Goal: Task Accomplishment & Management: Manage account settings

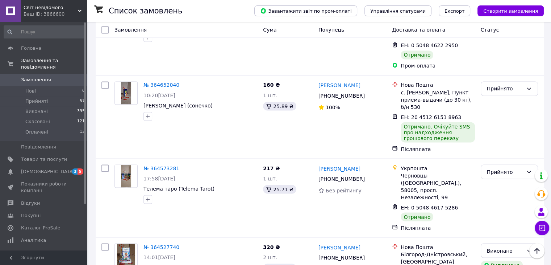
scroll to position [1321, 0]
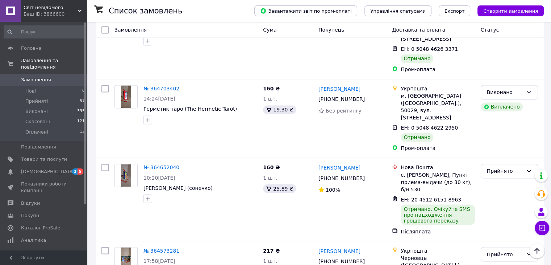
scroll to position [1321, 0]
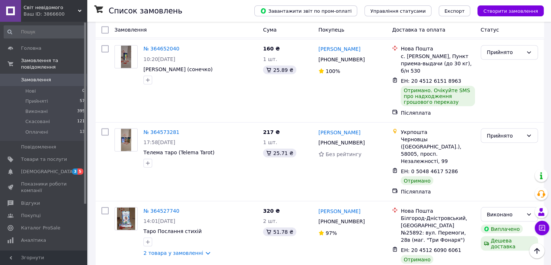
click at [251, 221] on li "по 50 позицій" at bounding box center [250, 220] width 53 height 13
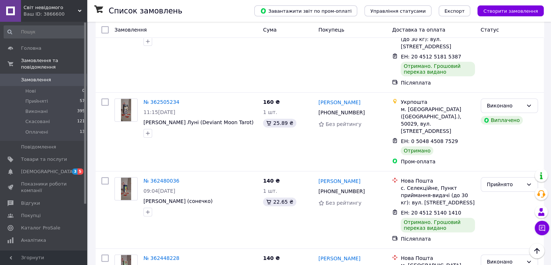
scroll to position [3245, 0]
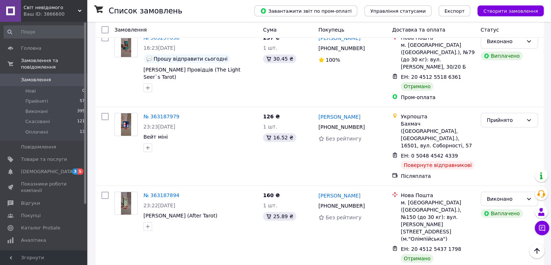
scroll to position [2701, 0]
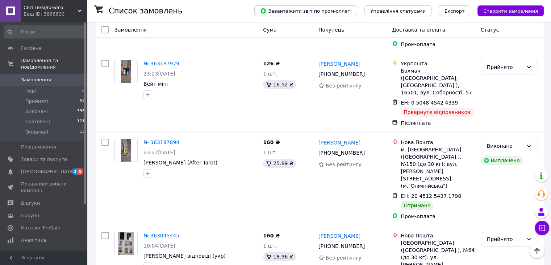
click at [502, 164] on li "Виконано" at bounding box center [509, 164] width 57 height 13
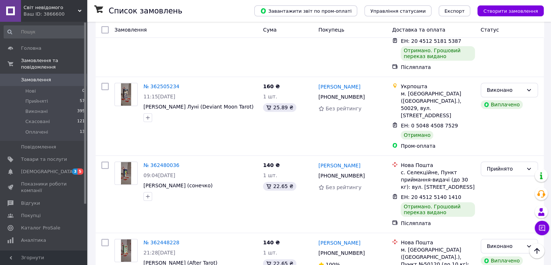
scroll to position [3462, 0]
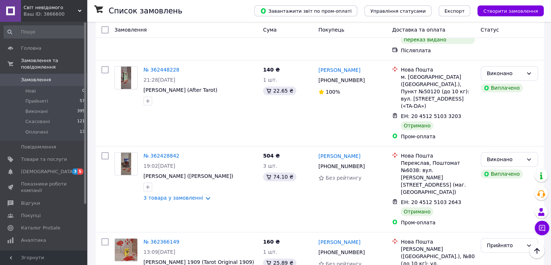
click at [493, 178] on li "Виконано" at bounding box center [509, 179] width 57 height 13
click at [248, 231] on li "по 100 позицій" at bounding box center [250, 234] width 53 height 13
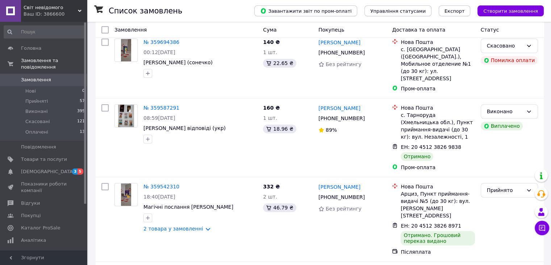
scroll to position [6882, 0]
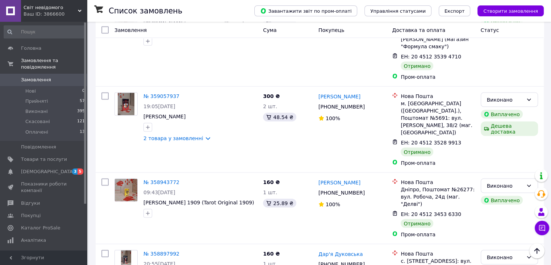
click at [511, 149] on li "Скасовано" at bounding box center [509, 147] width 57 height 13
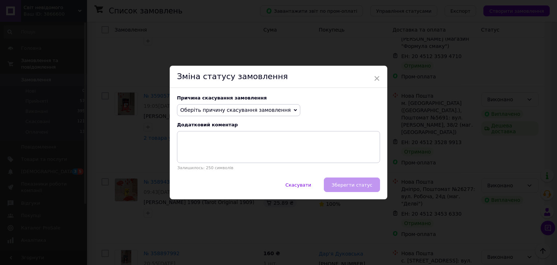
click at [257, 111] on span "Оберіть причину скасування замовлення" at bounding box center [235, 110] width 111 height 6
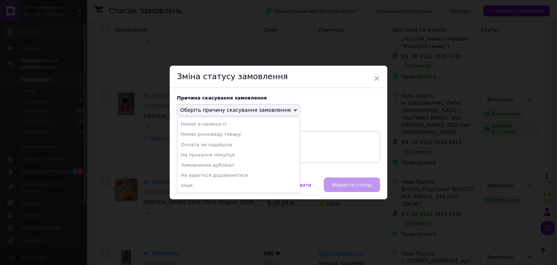
click at [369, 74] on div "Зміна статусу замовлення" at bounding box center [278, 77] width 217 height 22
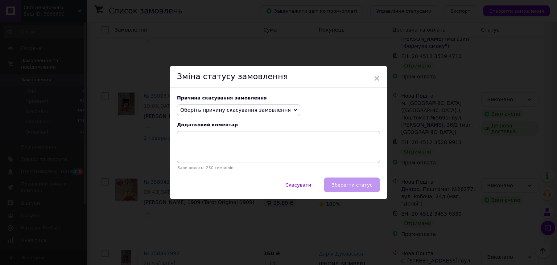
click at [379, 75] on div "Зміна статусу замовлення" at bounding box center [278, 77] width 217 height 22
click at [374, 77] on span "×" at bounding box center [376, 78] width 7 height 12
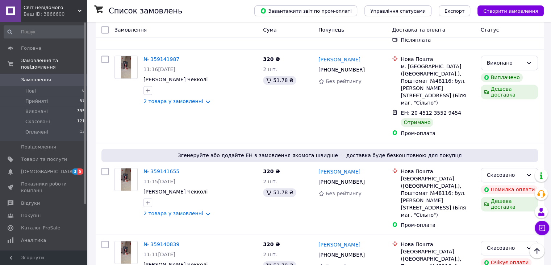
scroll to position [6556, 0]
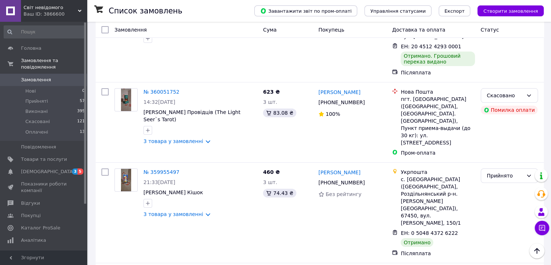
scroll to position [5577, 0]
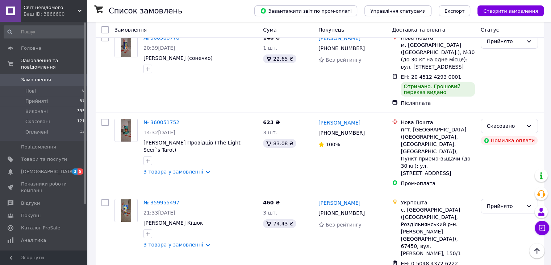
scroll to position [5541, 0]
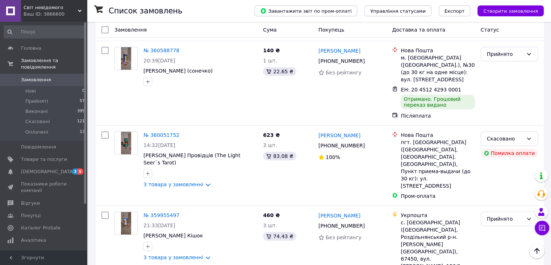
click at [490, 141] on li "Виконано" at bounding box center [509, 142] width 57 height 13
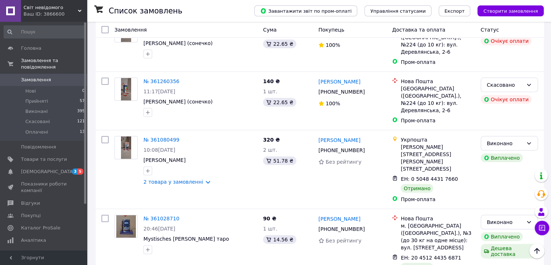
scroll to position [4925, 0]
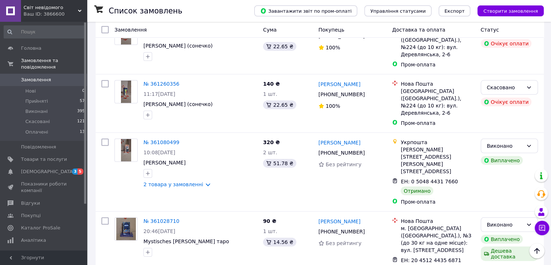
click at [502, 186] on li "Виконано" at bounding box center [509, 186] width 57 height 13
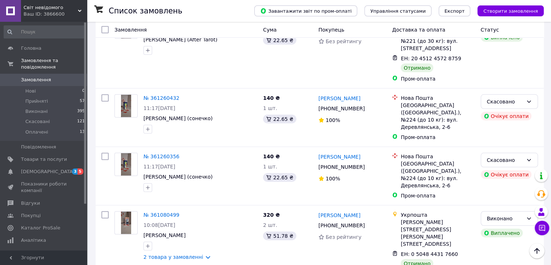
click at [487, 112] on li "Виконано" at bounding box center [509, 116] width 57 height 13
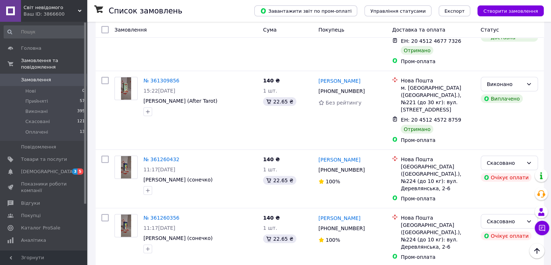
scroll to position [4780, 0]
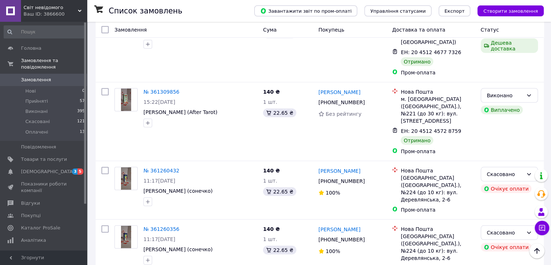
click at [493, 118] on li "Виконано" at bounding box center [509, 119] width 57 height 13
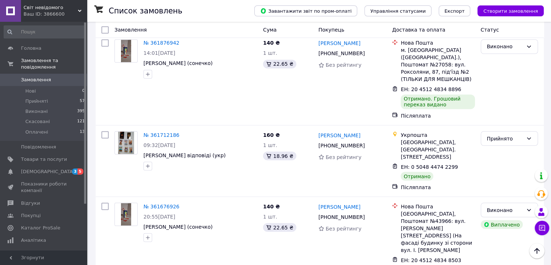
scroll to position [4019, 0]
click at [493, 166] on li "Виконано" at bounding box center [509, 167] width 57 height 13
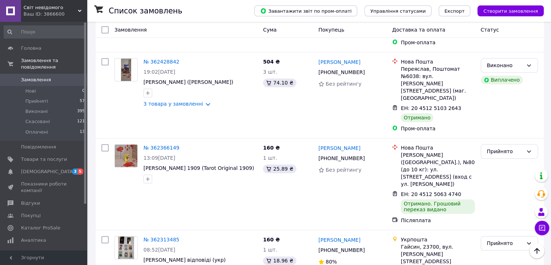
scroll to position [3548, 0]
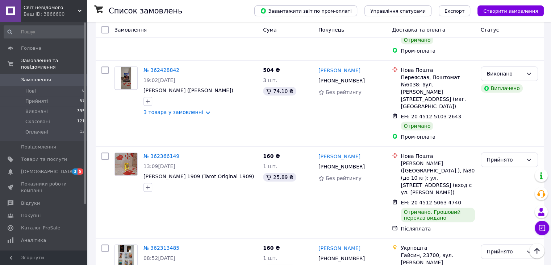
click at [499, 178] on li "Виконано" at bounding box center [509, 177] width 57 height 13
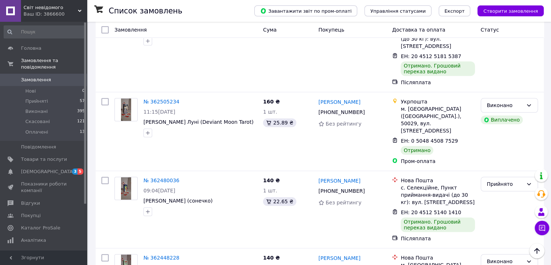
scroll to position [3258, 0]
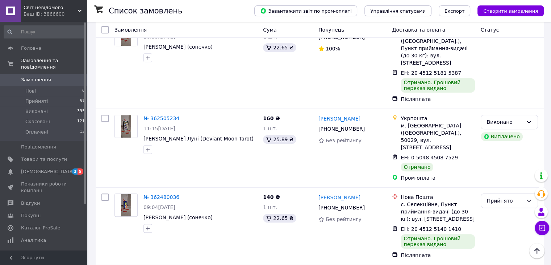
click at [499, 131] on li "Виконано" at bounding box center [509, 130] width 57 height 13
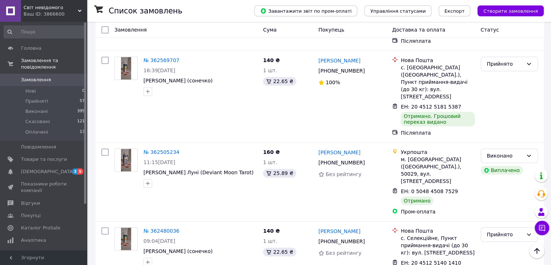
scroll to position [3185, 0]
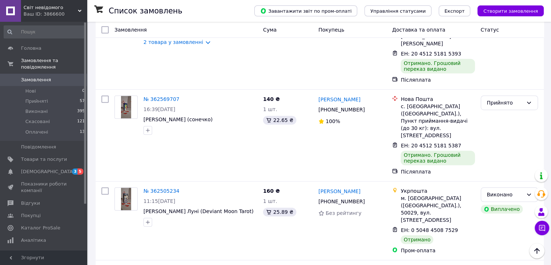
click at [499, 125] on li "Виконано" at bounding box center [509, 126] width 57 height 13
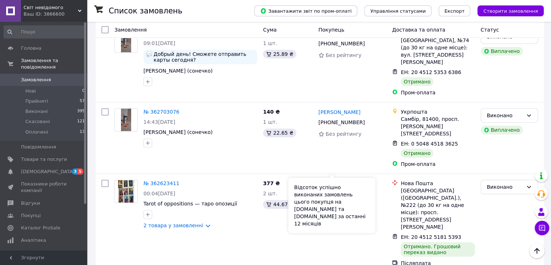
scroll to position [2968, 0]
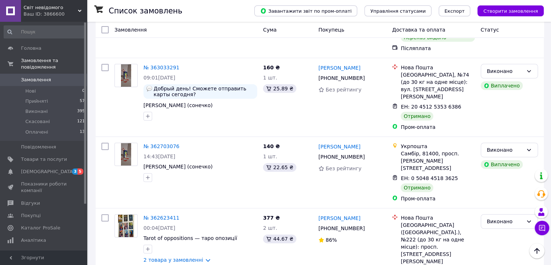
click at [496, 125] on li "Виконано" at bounding box center [509, 123] width 57 height 13
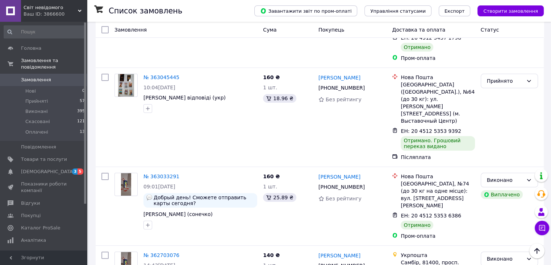
scroll to position [2823, 0]
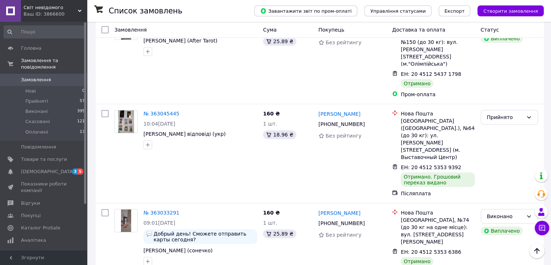
click at [510, 119] on li "Виконано" at bounding box center [509, 119] width 57 height 13
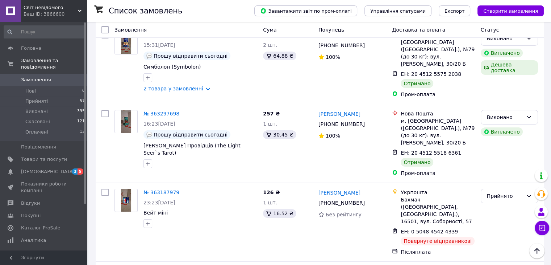
scroll to position [2569, 0]
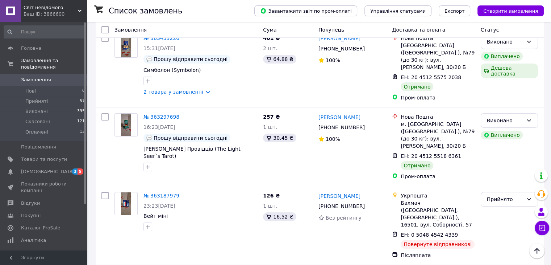
click at [503, 87] on li "Виконано" at bounding box center [509, 86] width 57 height 13
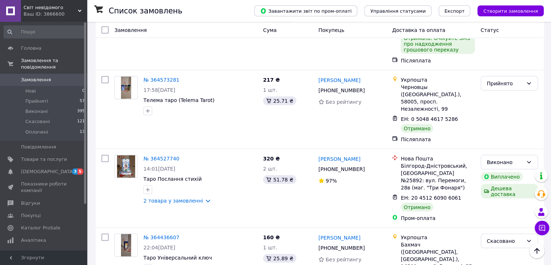
scroll to position [1373, 0]
drag, startPoint x: 503, startPoint y: 123, endPoint x: 500, endPoint y: 124, distance: 3.6
click at [496, 142] on li "Виконано" at bounding box center [509, 140] width 57 height 13
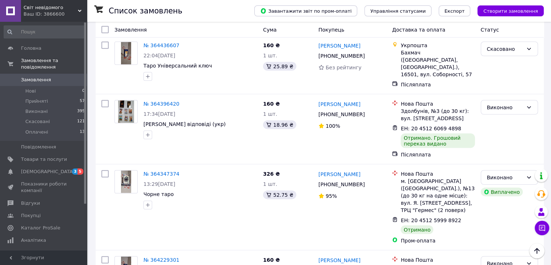
scroll to position [1590, 0]
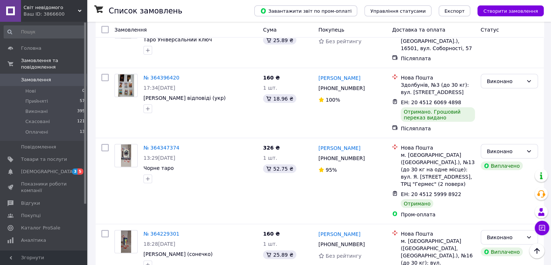
drag, startPoint x: 493, startPoint y: 140, endPoint x: 472, endPoint y: 141, distance: 21.4
click at [489, 151] on li "Виконано" at bounding box center [509, 151] width 57 height 13
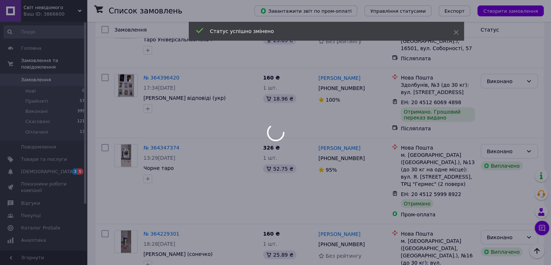
click at [507, 204] on div at bounding box center [275, 132] width 551 height 265
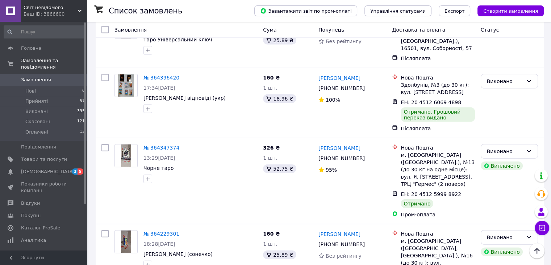
click at [491, 221] on li "Виконано" at bounding box center [509, 221] width 57 height 13
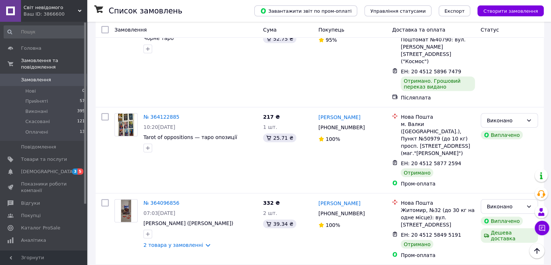
scroll to position [1989, 0]
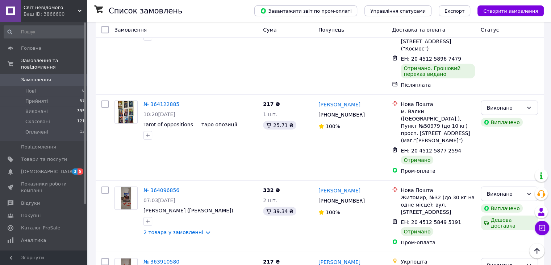
click at [502, 185] on li "Виконано" at bounding box center [509, 185] width 57 height 13
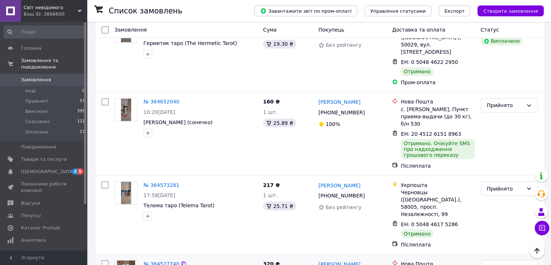
scroll to position [1228, 0]
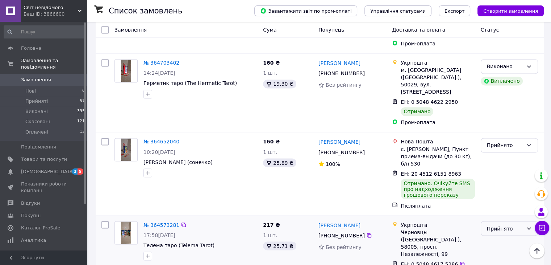
click at [523, 224] on div "Прийнято" at bounding box center [505, 228] width 36 height 8
click at [503, 95] on li "Виконано" at bounding box center [509, 92] width 57 height 13
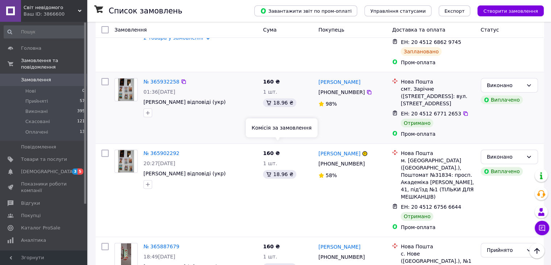
scroll to position [177, 0]
